Goal: Book appointment/travel/reservation

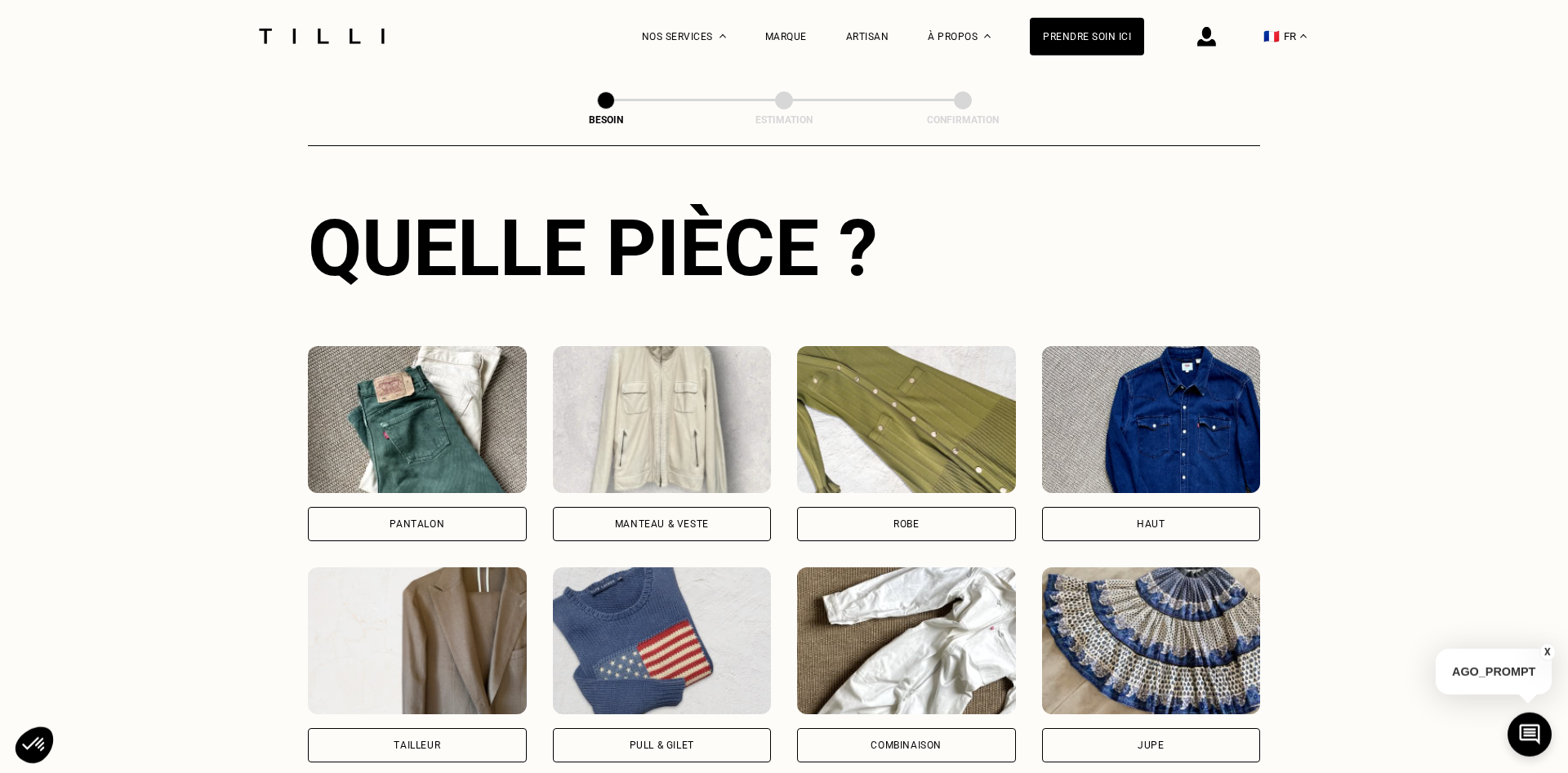
scroll to position [617, 0]
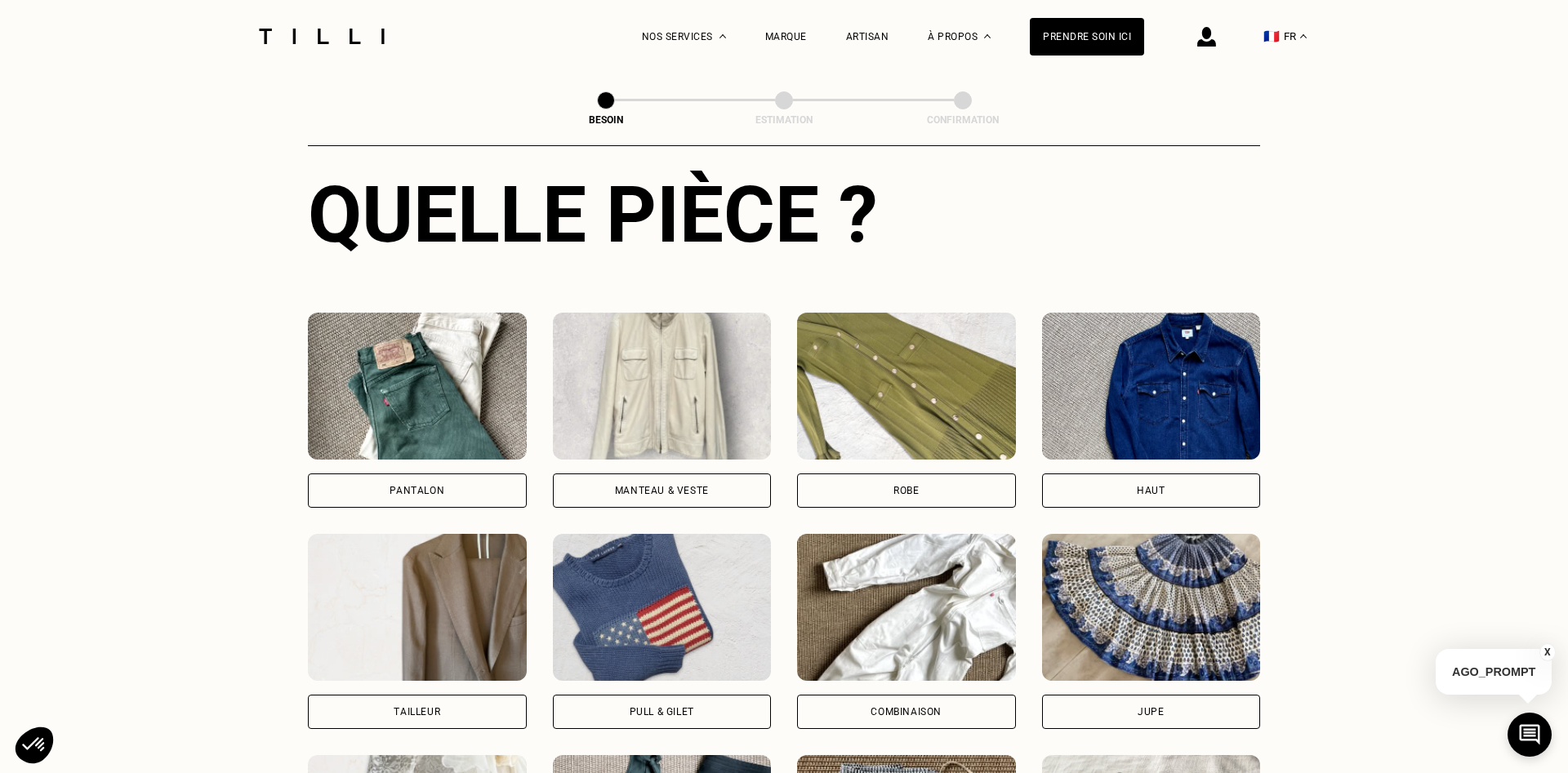
click at [417, 372] on img at bounding box center [417, 386] width 219 height 147
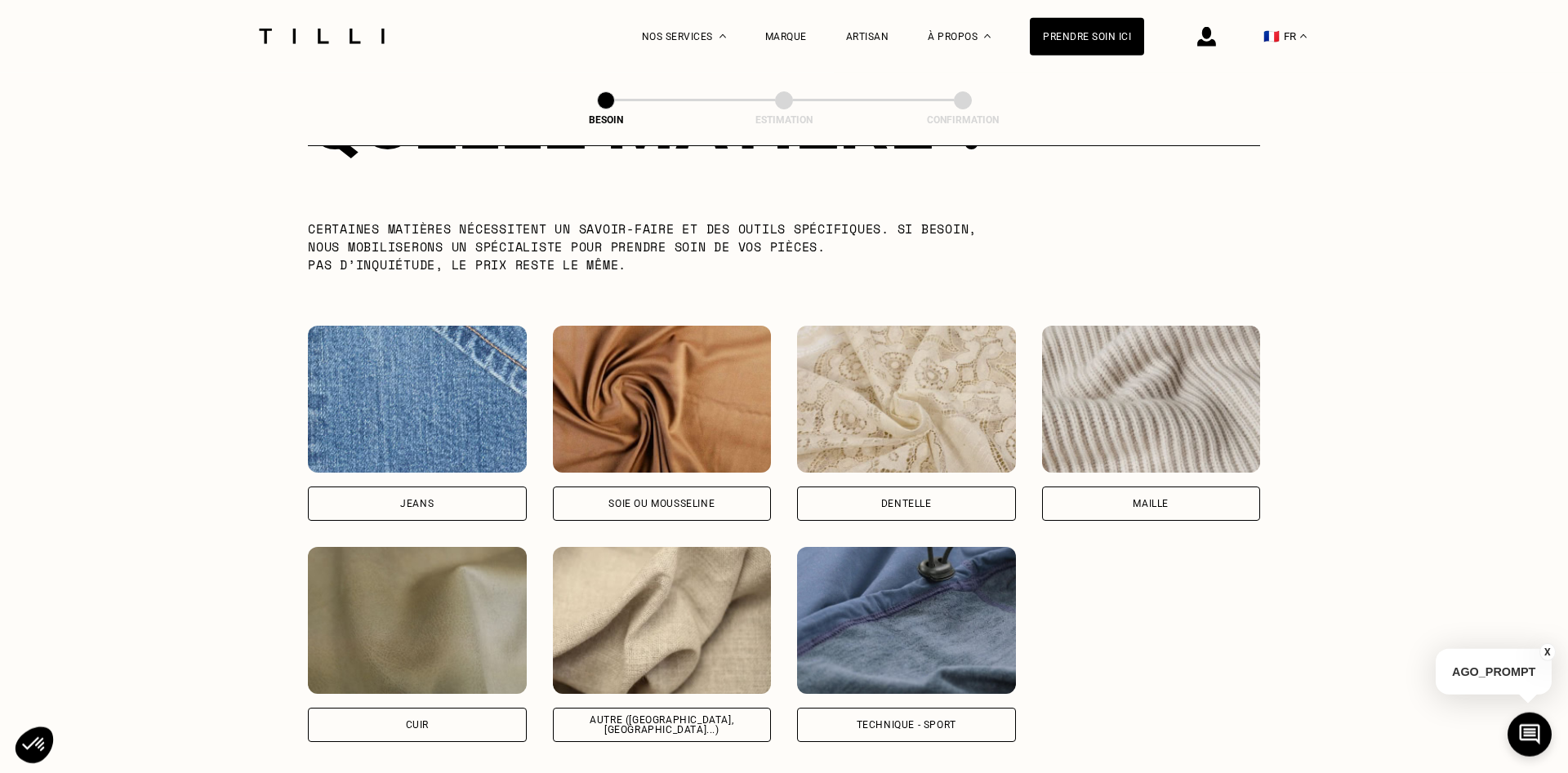
scroll to position [1671, 0]
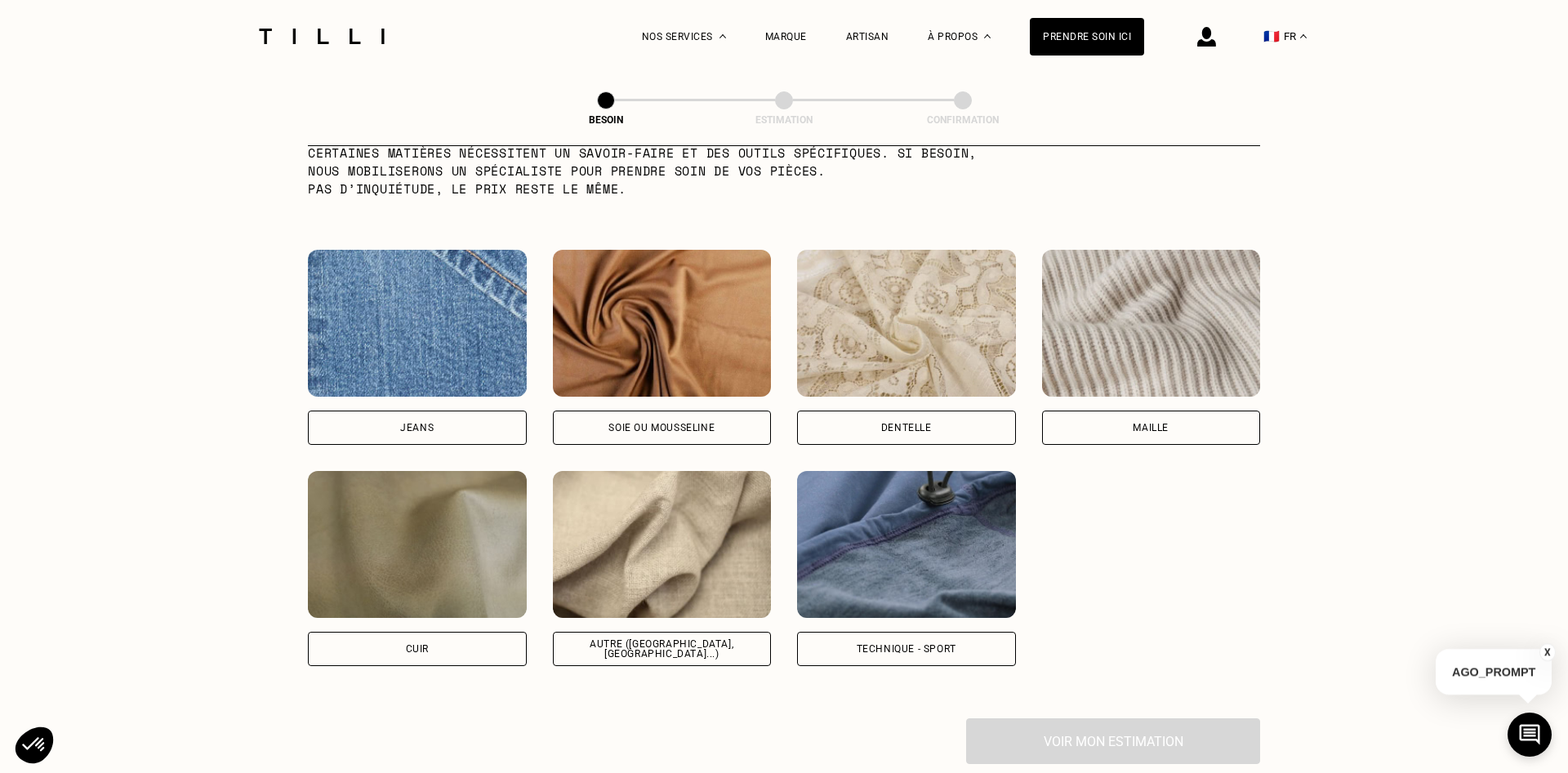
click at [675, 593] on img at bounding box center [662, 544] width 219 height 147
select select "FR"
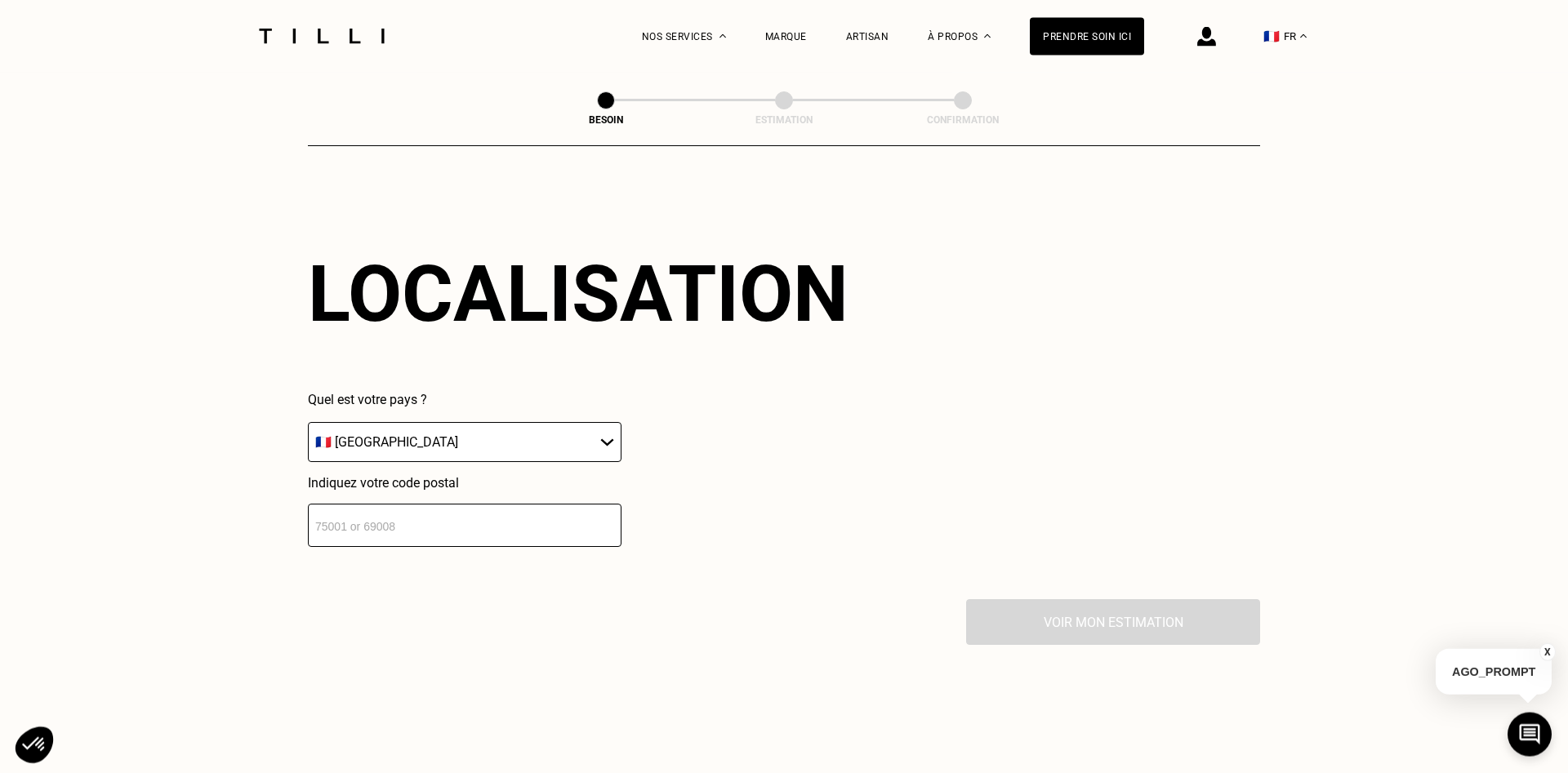
scroll to position [2194, 0]
click at [456, 528] on input "number" at bounding box center [465, 524] width 313 height 43
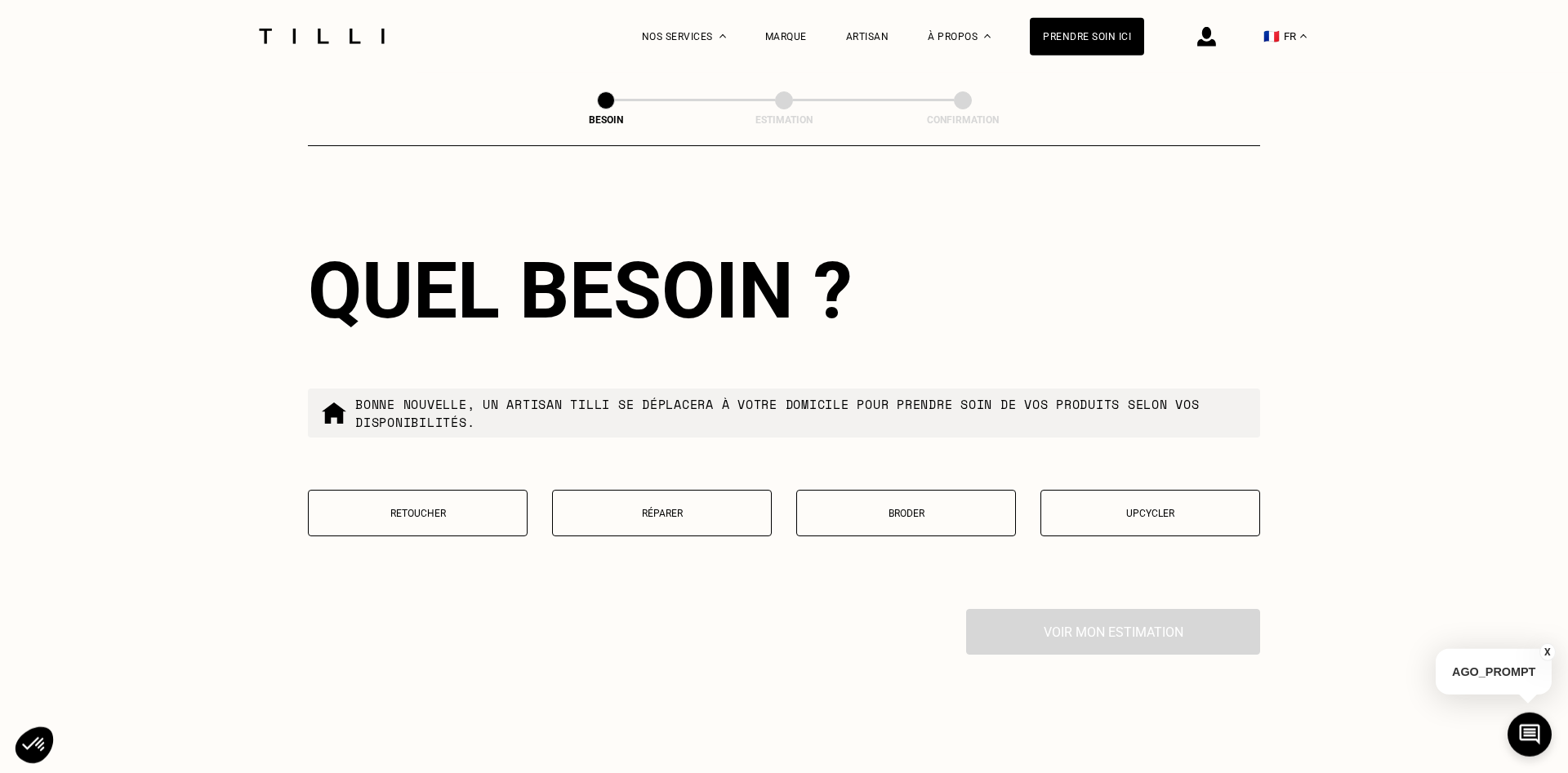
scroll to position [2600, 0]
type input "69300"
click at [393, 474] on div "Quel besoin ? Bonne nouvelle, un artisan tilli se déplacera à votre domicile po…" at bounding box center [784, 399] width 952 height 416
click at [450, 555] on div "Quel besoin ? Bonne nouvelle, un artisan tilli se déplacera à votre domicile po…" at bounding box center [784, 399] width 952 height 416
click at [473, 506] on p "Retoucher" at bounding box center [418, 512] width 202 height 11
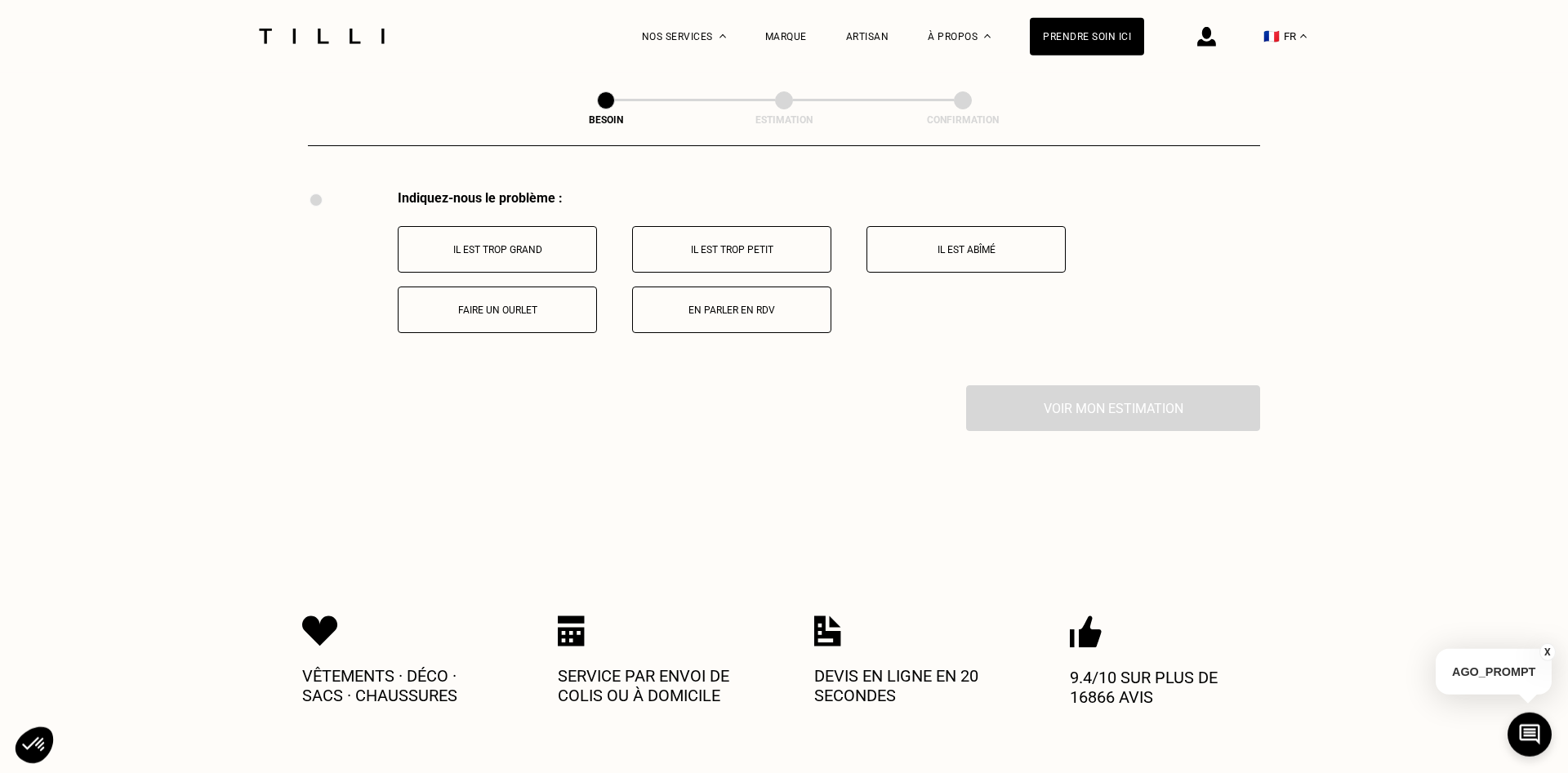
scroll to position [3019, 0]
click at [569, 243] on p "Il est trop grand" at bounding box center [498, 248] width 181 height 11
click at [555, 243] on p "Sur les jambes" at bounding box center [498, 248] width 181 height 11
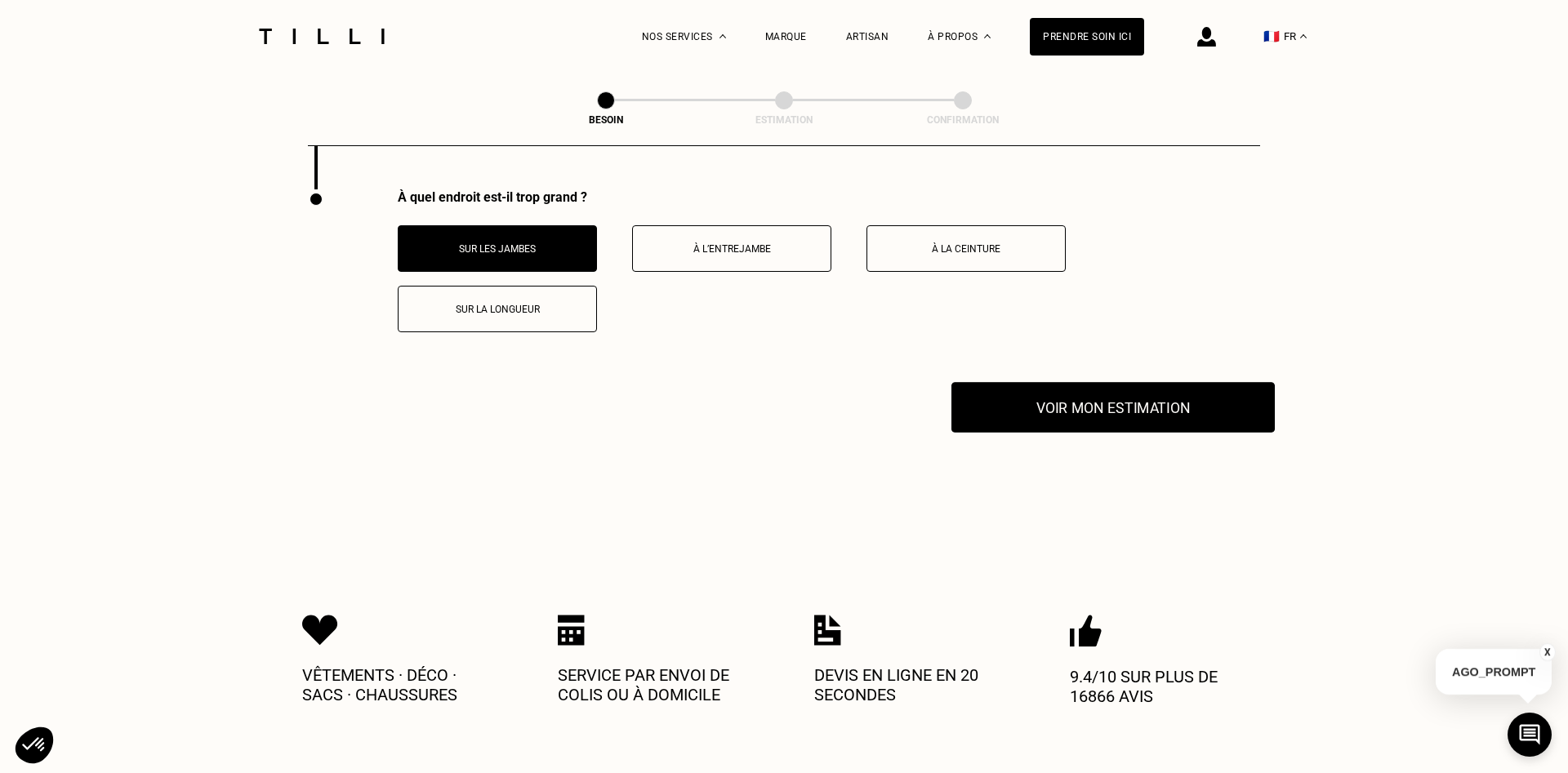
click at [1200, 407] on button "Voir mon estimation" at bounding box center [1113, 407] width 323 height 50
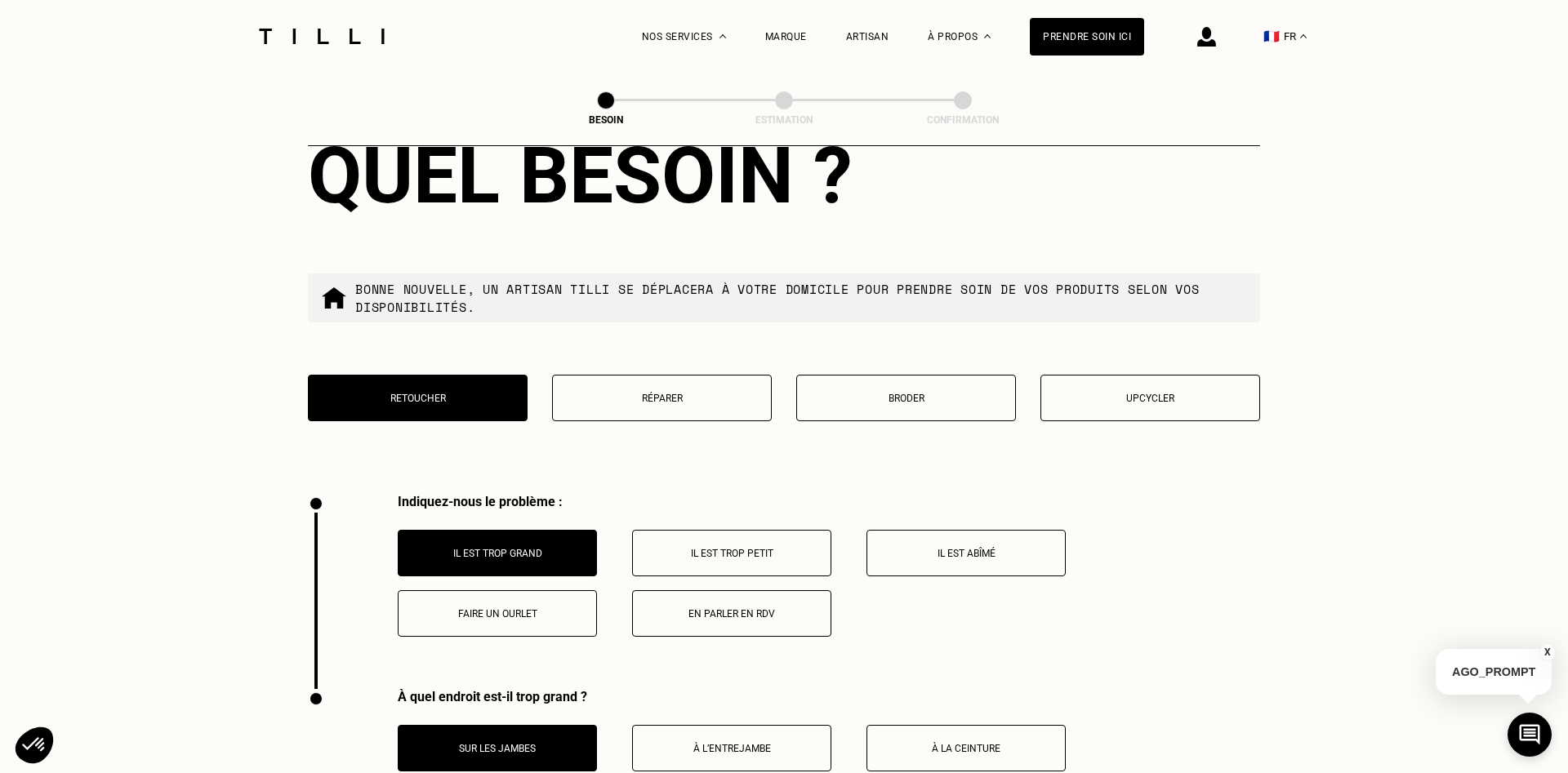
scroll to position [2798, 0]
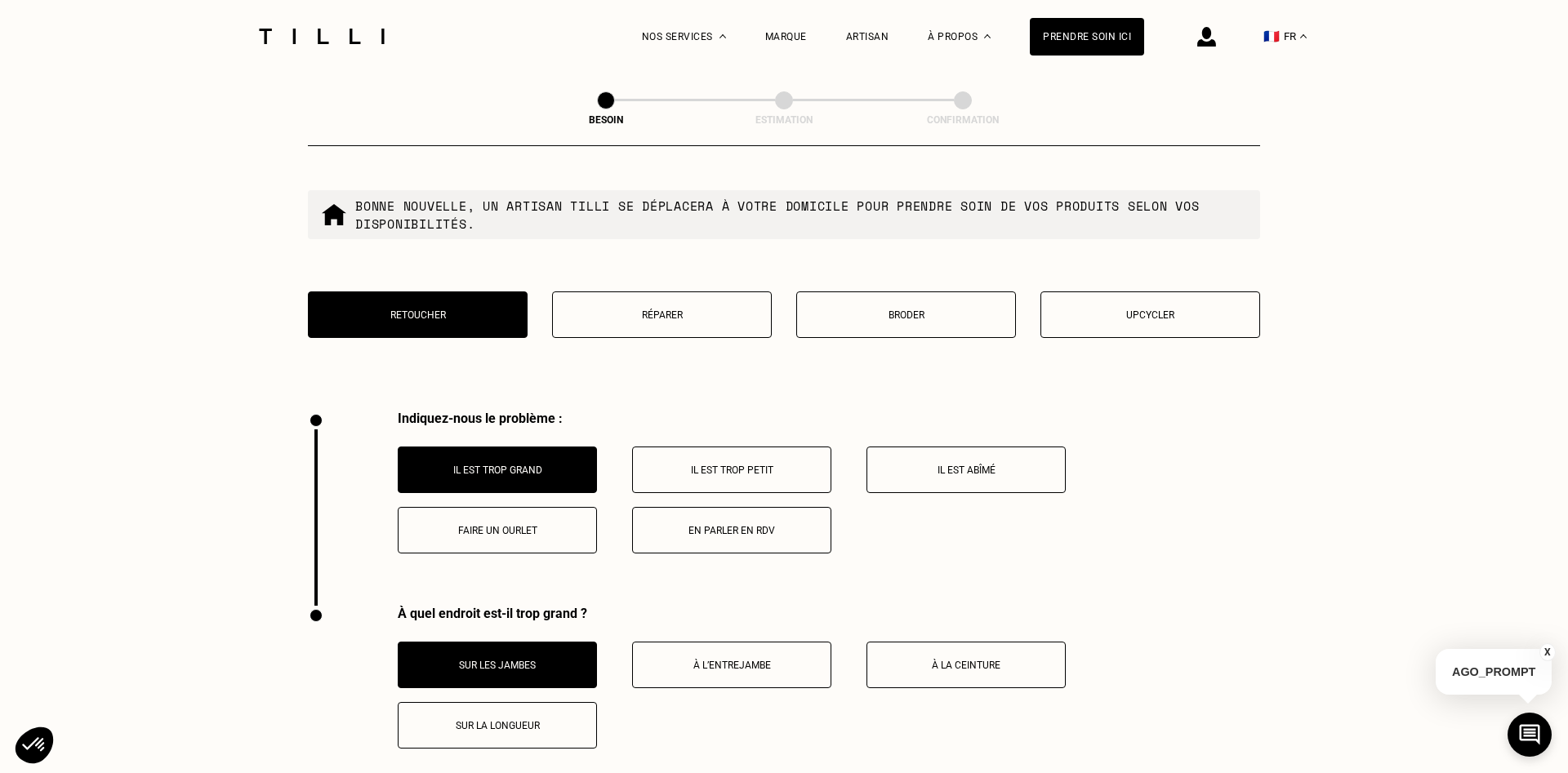
click at [456, 510] on button "Faire un ourlet" at bounding box center [497, 529] width 199 height 47
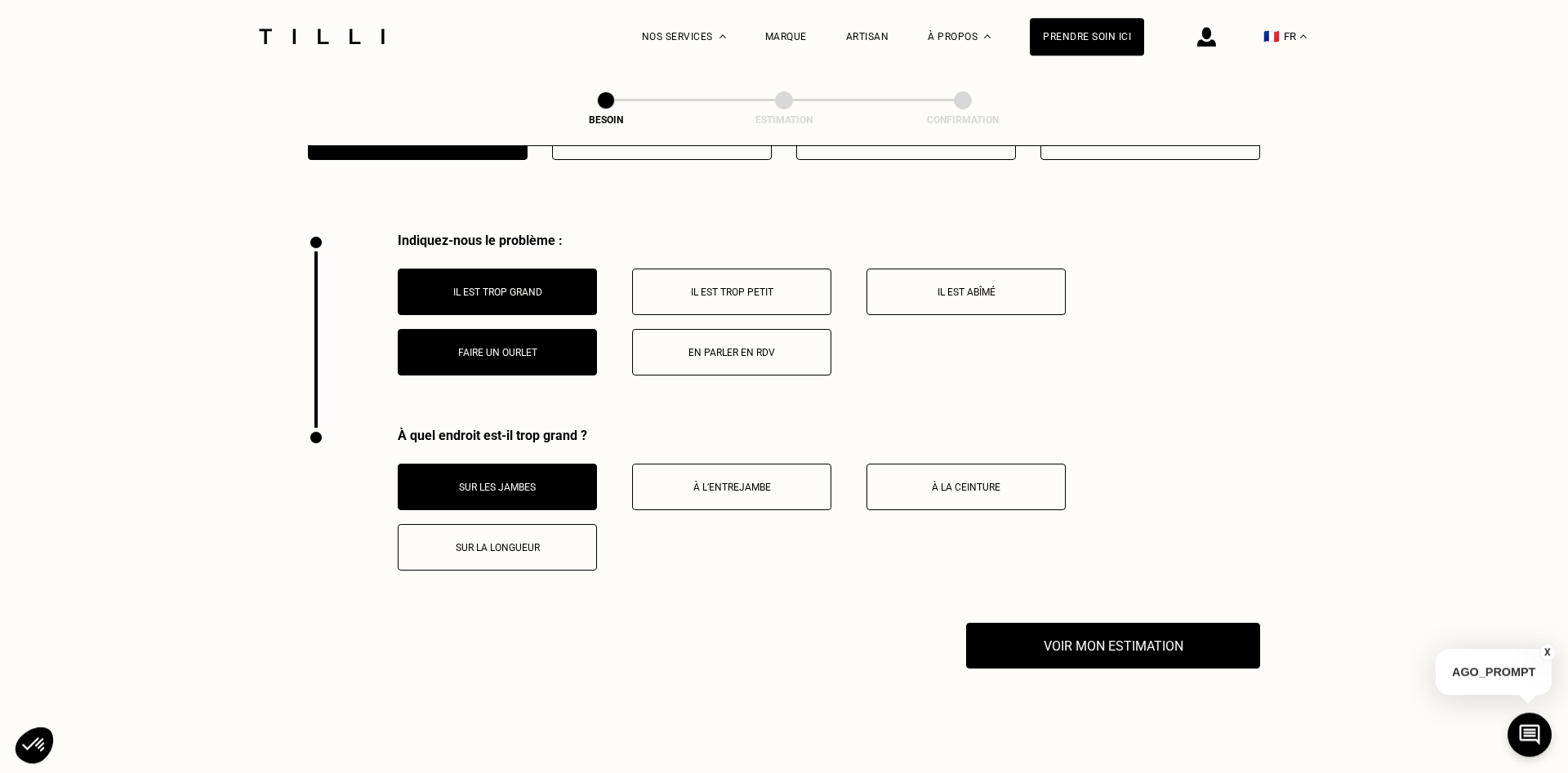
scroll to position [2965, 0]
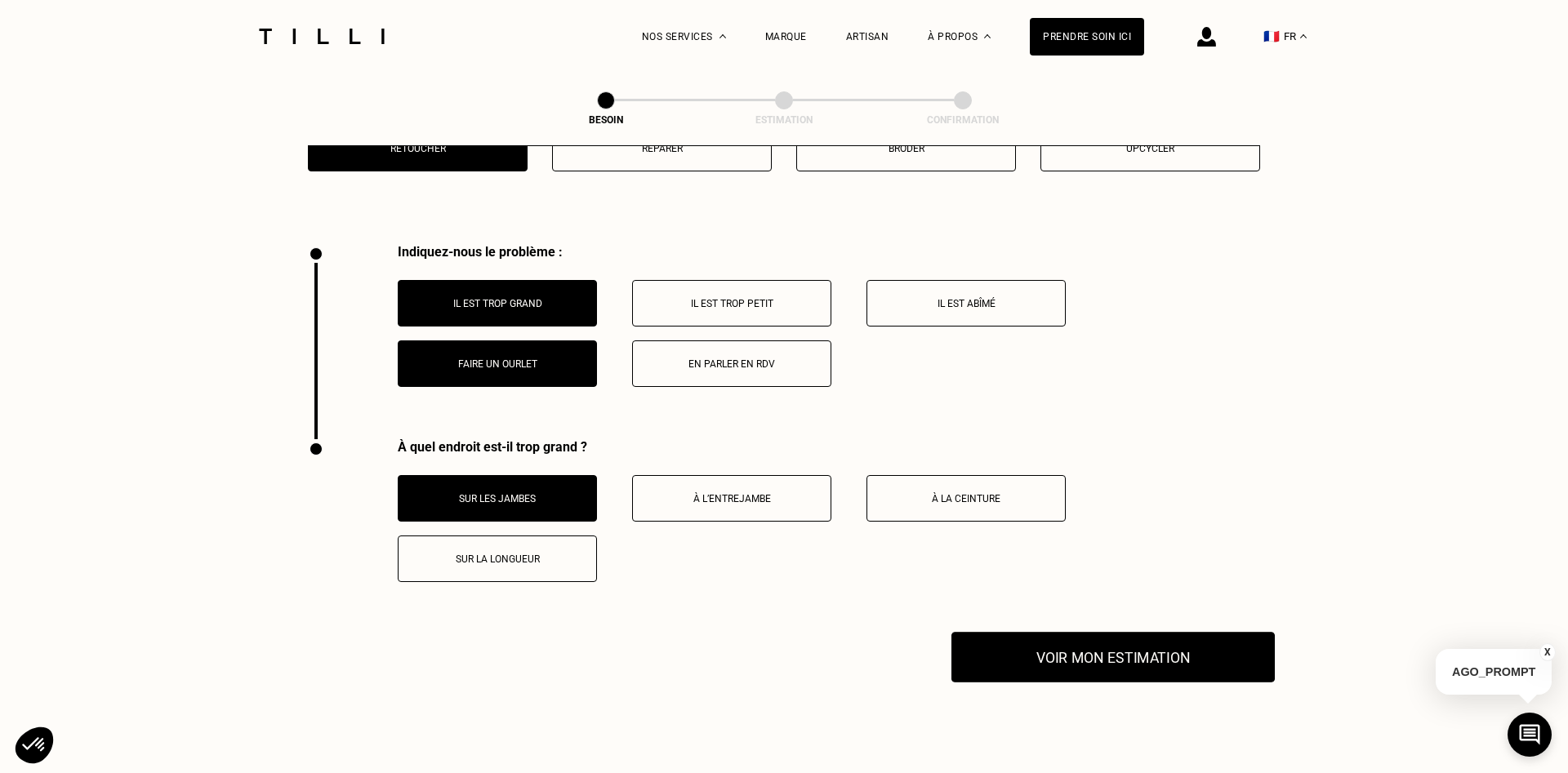
click at [1128, 657] on button "Voir mon estimation" at bounding box center [1113, 657] width 323 height 50
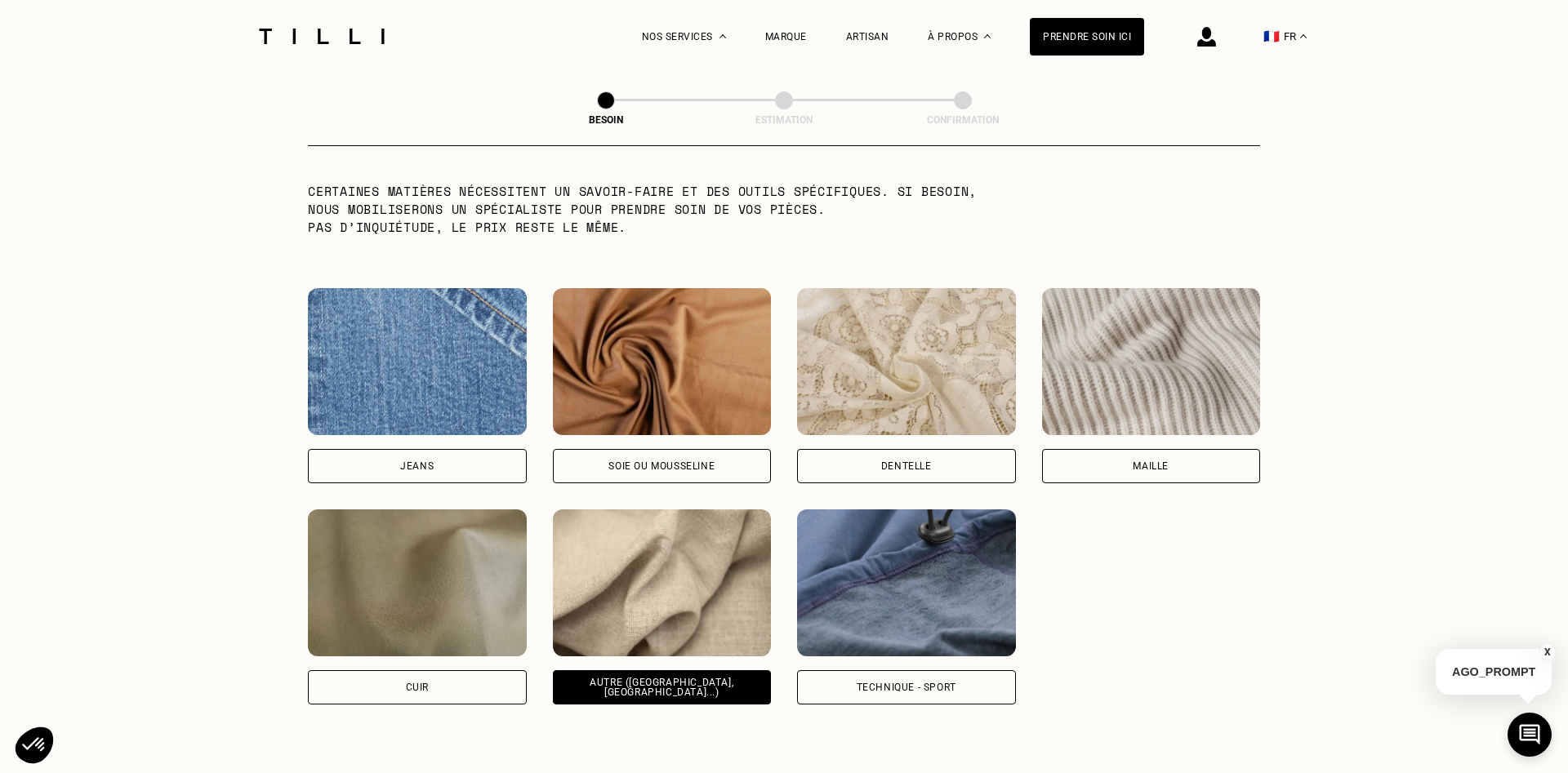
scroll to position [967, 0]
